Goal: Check status: Check status

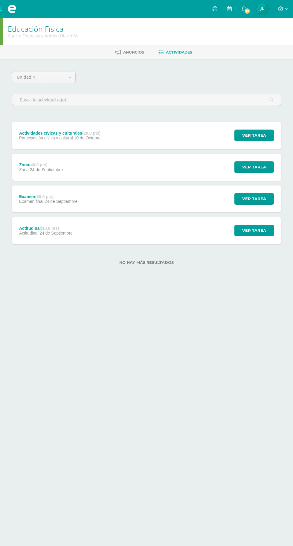
click at [5, 5] on span at bounding box center [12, 9] width 24 height 18
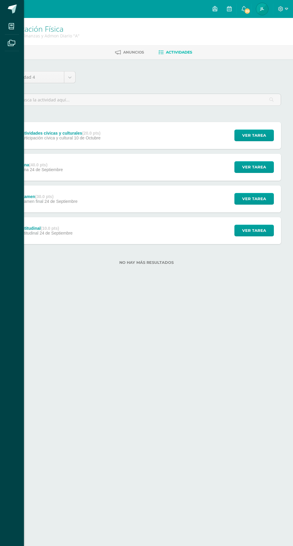
click at [11, 26] on icon at bounding box center [11, 26] width 5 height 6
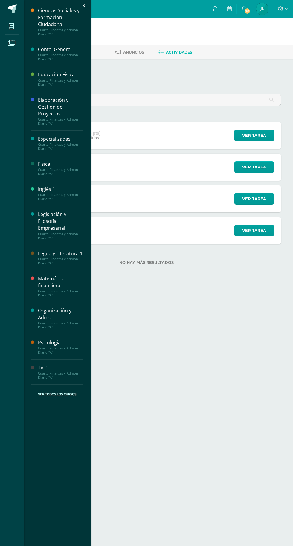
click at [66, 196] on div "Cuarto Finanzas y Admon Diario "A"" at bounding box center [60, 197] width 45 height 8
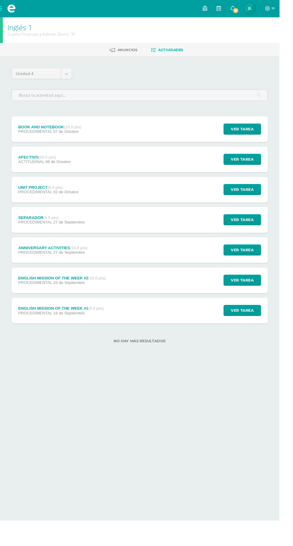
click at [251, 9] on link "20" at bounding box center [244, 9] width 14 height 18
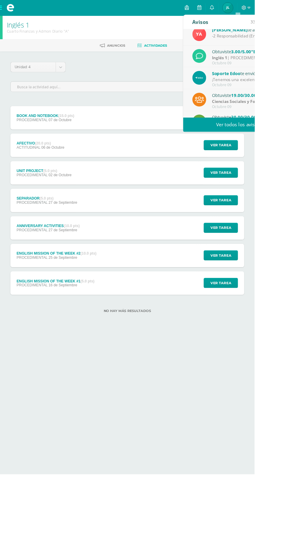
scroll to position [99, 0]
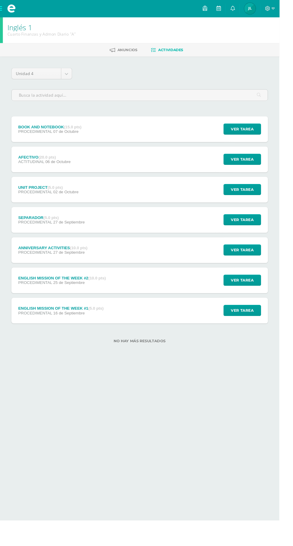
click at [268, 7] on img at bounding box center [262, 9] width 12 height 12
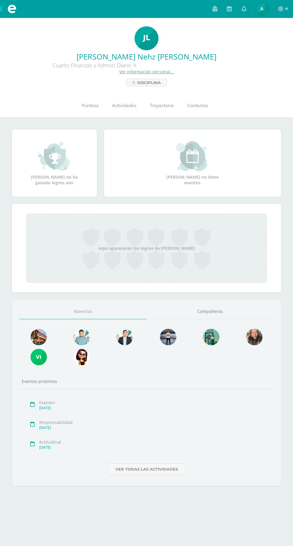
click at [92, 108] on span "Punteos" at bounding box center [90, 105] width 17 height 6
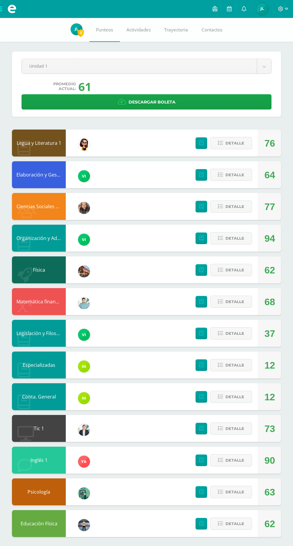
click at [202, 69] on body "Mis cursos Archivos Cerrar panel Ciencias Sociales y Formación Ciudadana Cuarto…" at bounding box center [146, 274] width 293 height 549
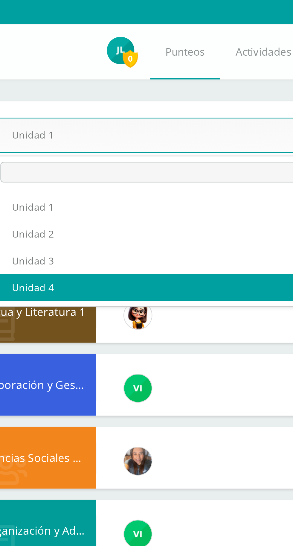
select select "Unidad 4"
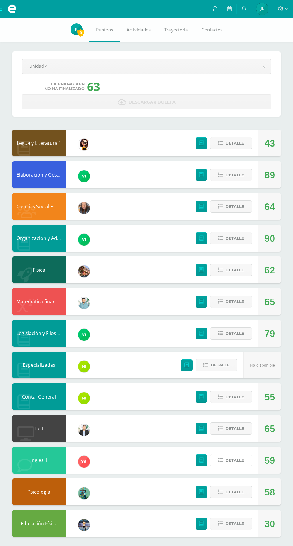
click at [233, 460] on span "Detalle" at bounding box center [234, 459] width 19 height 11
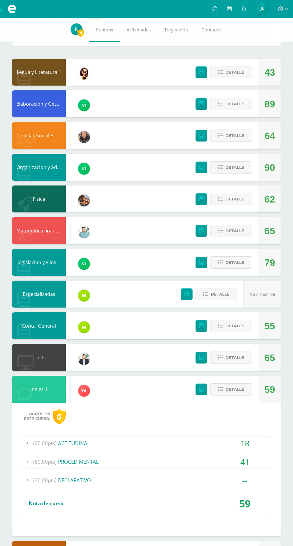
scroll to position [95, 0]
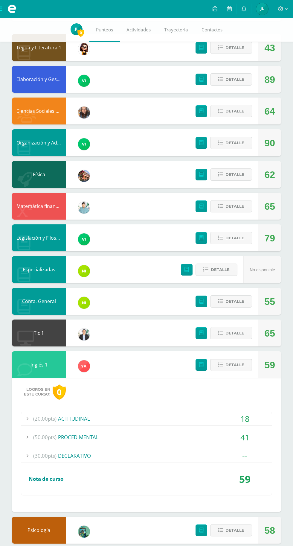
click at [236, 365] on span "Detalle" at bounding box center [234, 364] width 19 height 11
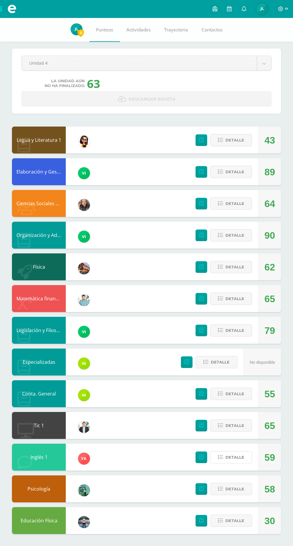
scroll to position [3, 0]
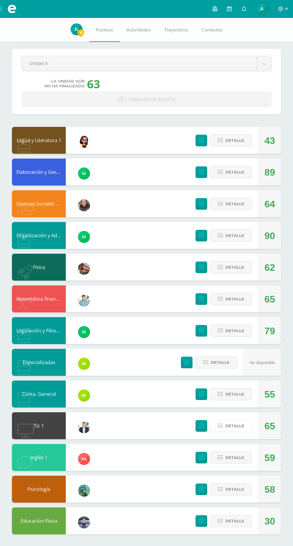
click at [240, 423] on span "Detalle" at bounding box center [234, 425] width 19 height 11
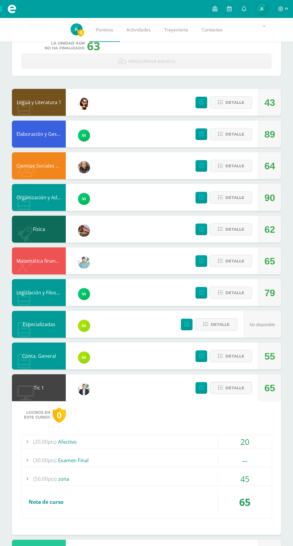
scroll to position [51, 0]
